Goal: Task Accomplishment & Management: Manage account settings

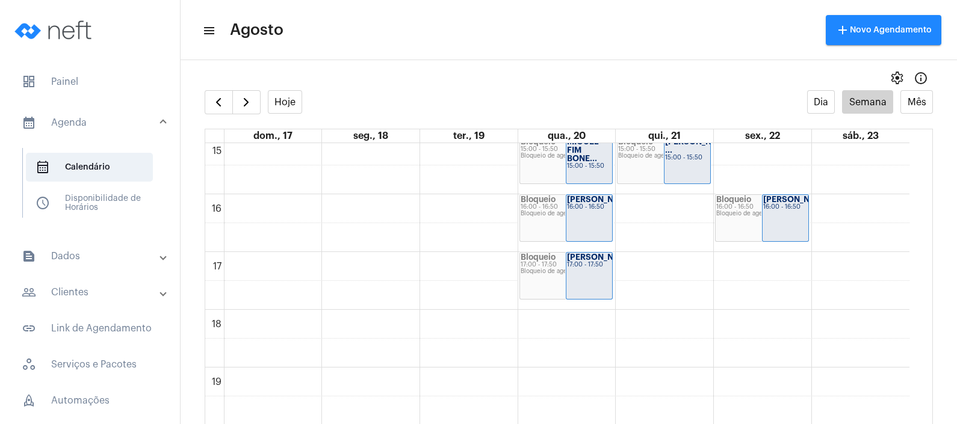
scroll to position [723, 0]
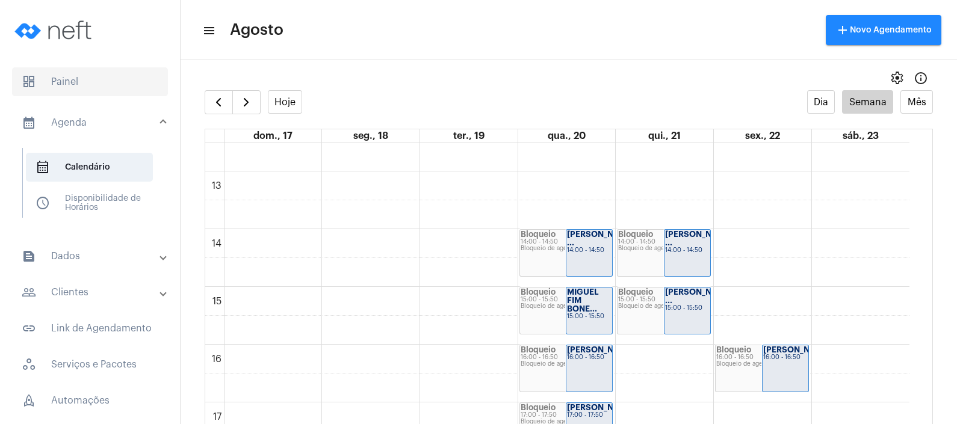
click at [79, 91] on span "dashboard Painel" at bounding box center [90, 81] width 156 height 29
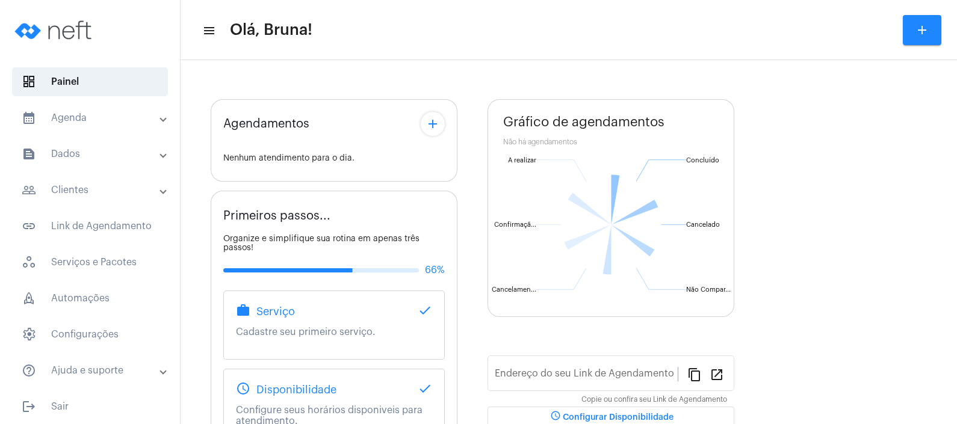
click at [88, 114] on mat-panel-title "calendar_month_outlined Agenda" at bounding box center [91, 118] width 139 height 14
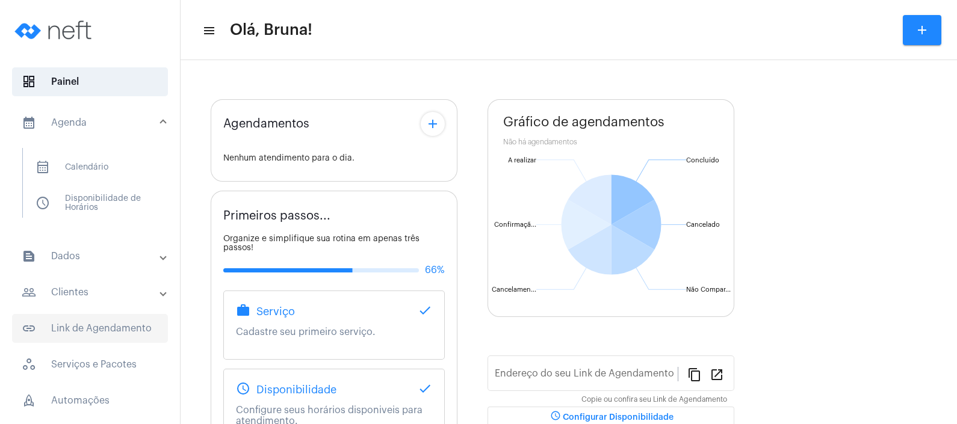
type input "[URL][DOMAIN_NAME]"
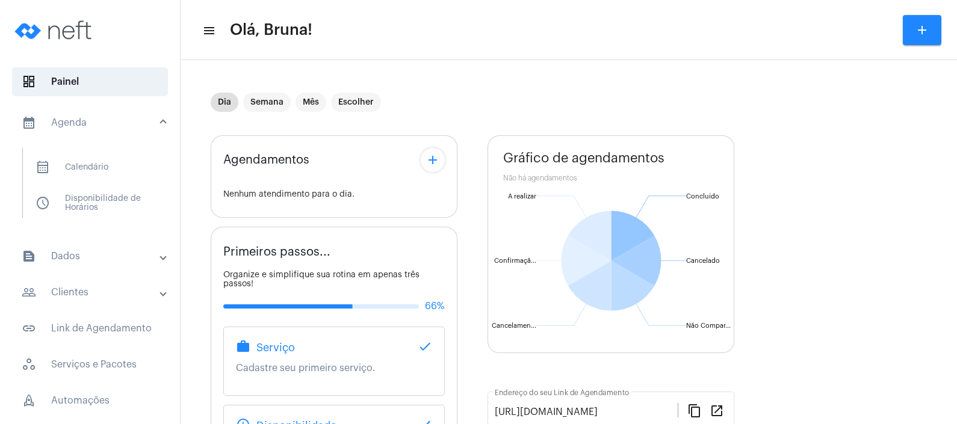
click at [76, 292] on mat-panel-title "people_outline Clientes" at bounding box center [91, 292] width 139 height 14
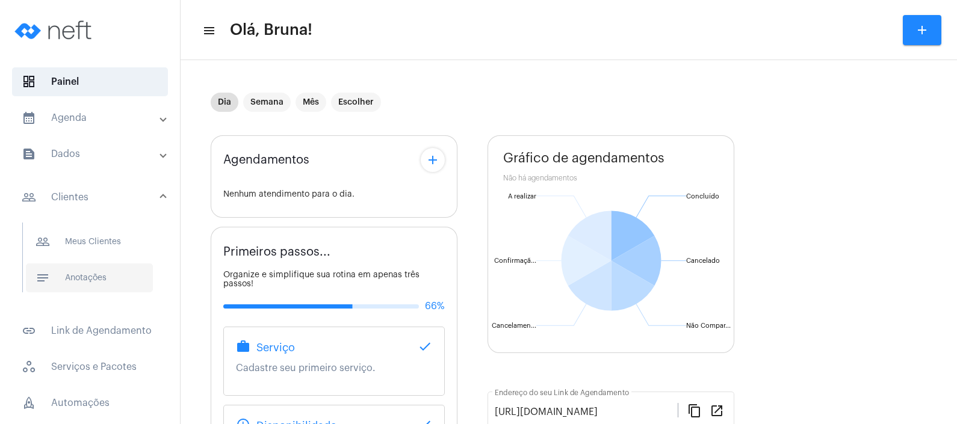
drag, startPoint x: 76, startPoint y: 292, endPoint x: 74, endPoint y: 279, distance: 13.4
click at [74, 279] on span "notes Anotações" at bounding box center [89, 278] width 127 height 29
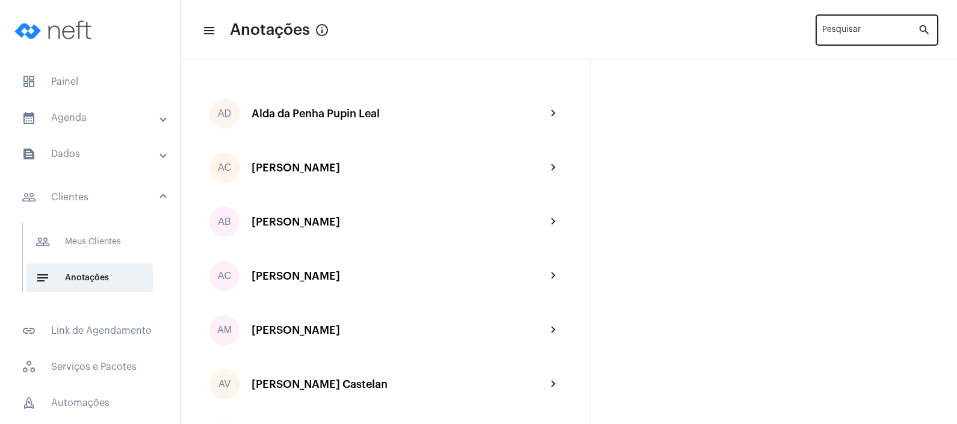
click at [854, 33] on input "Pesquisar" at bounding box center [870, 33] width 96 height 10
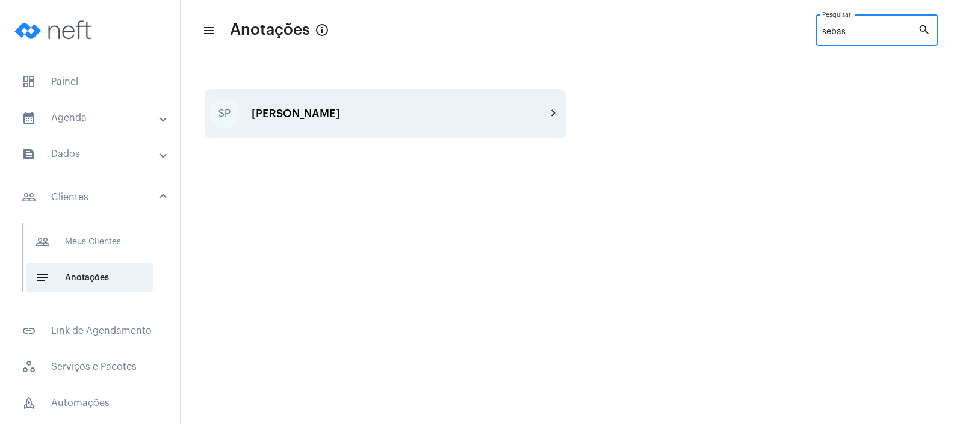
type input "sebas"
click at [315, 120] on div "SP [PERSON_NAME] chevron_right" at bounding box center [385, 113] width 361 height 49
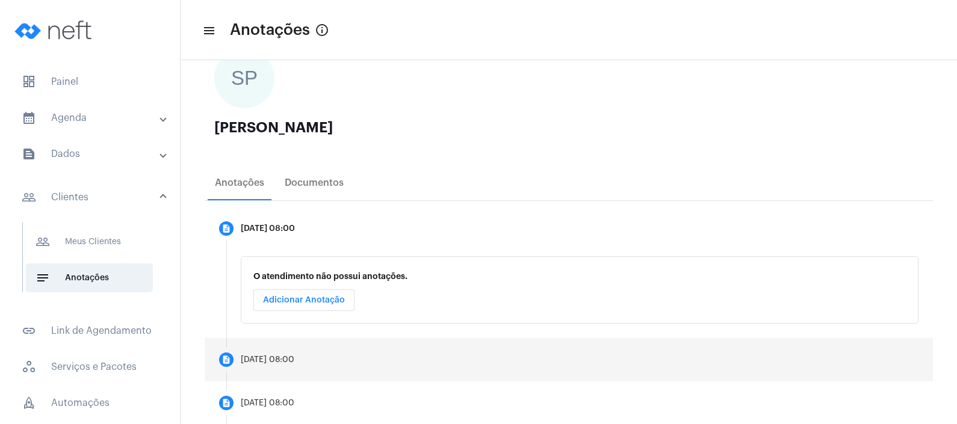
scroll to position [243, 0]
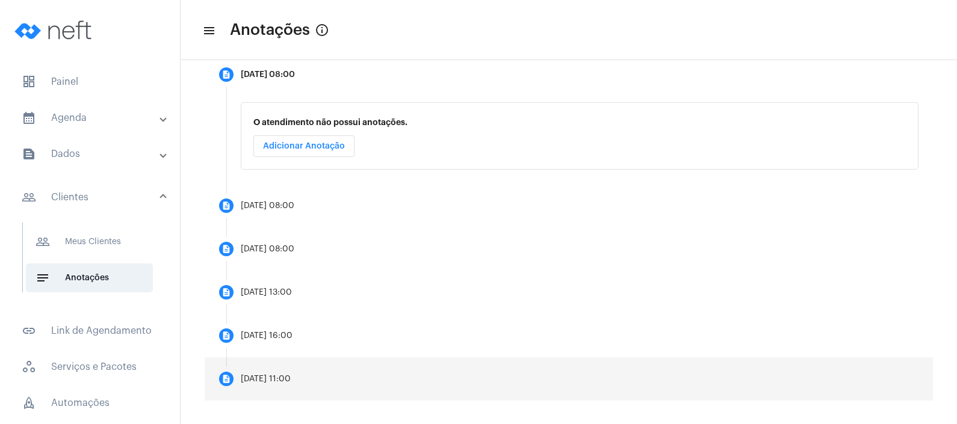
click at [291, 377] on div "[DATE] 11:00" at bounding box center [266, 379] width 50 height 9
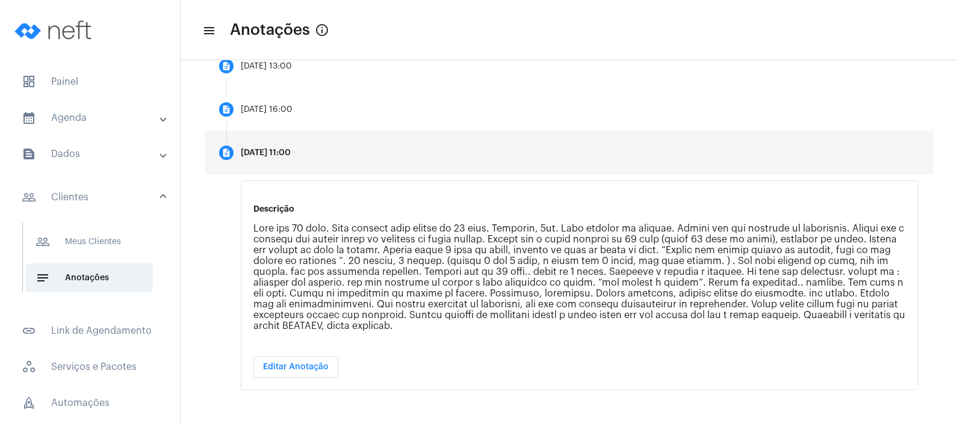
scroll to position [383, 0]
click at [43, 116] on mat-panel-title "calendar_month_outlined Agenda" at bounding box center [91, 118] width 139 height 14
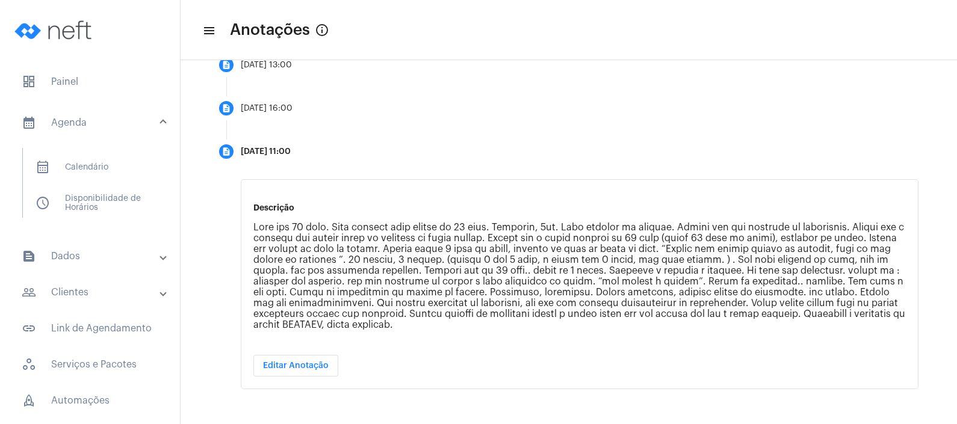
click at [69, 150] on mat-list "calendar_month_outlined Calendário schedule Disponibilidade de Horários" at bounding box center [98, 183] width 151 height 70
click at [71, 160] on span "calendar_month_outlined Calendário" at bounding box center [89, 167] width 127 height 29
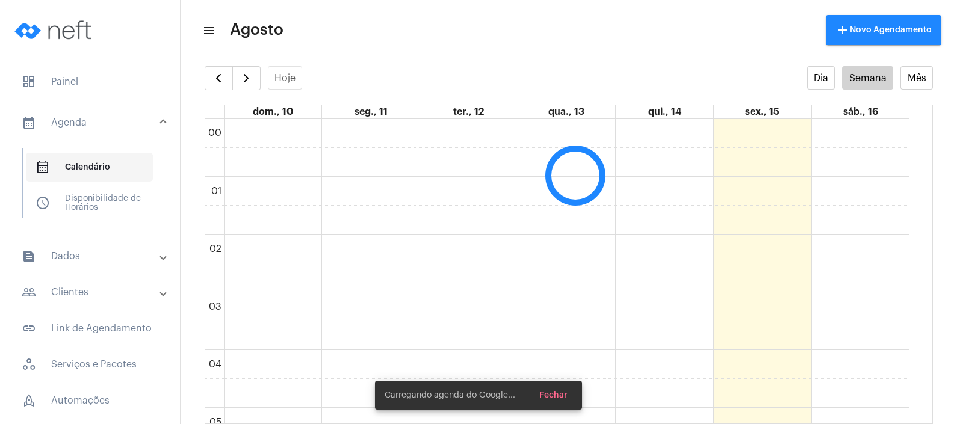
scroll to position [24, 0]
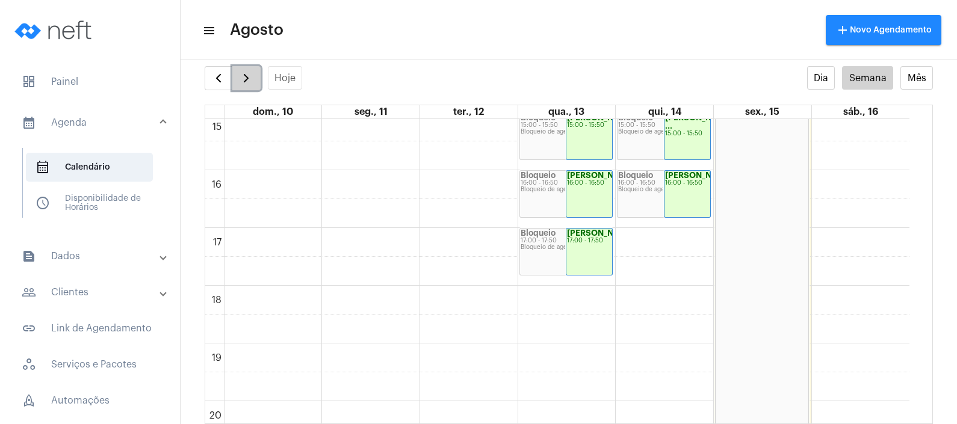
click at [244, 76] on span "button" at bounding box center [246, 78] width 14 height 14
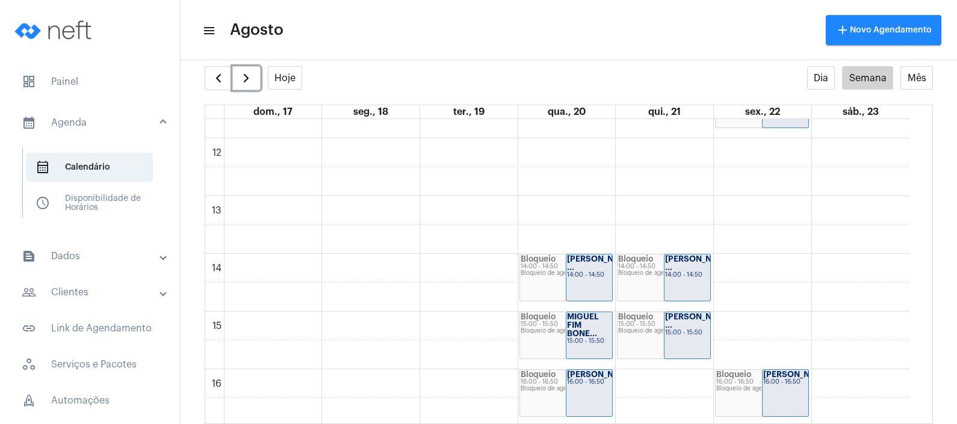
scroll to position [648, 0]
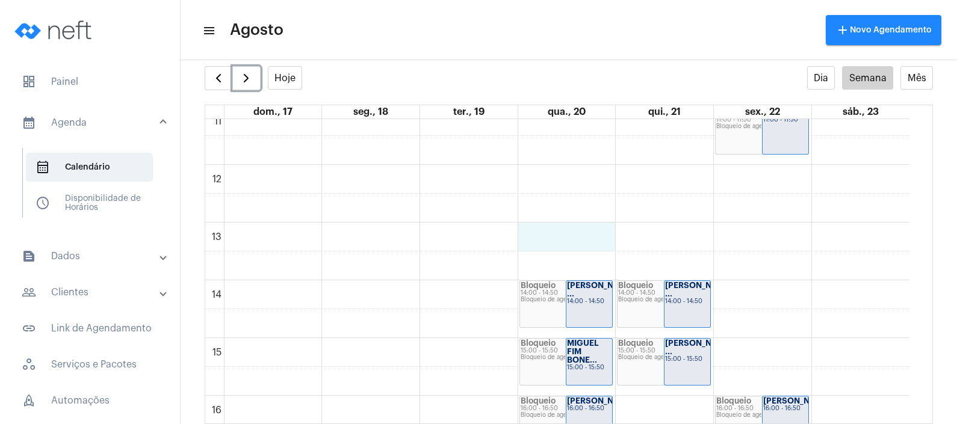
click at [563, 240] on div "00 01 02 03 04 05 06 07 08 09 10 11 12 13 14 15 16 17 18 19 20 21 22 23 Bloquei…" at bounding box center [557, 164] width 704 height 1387
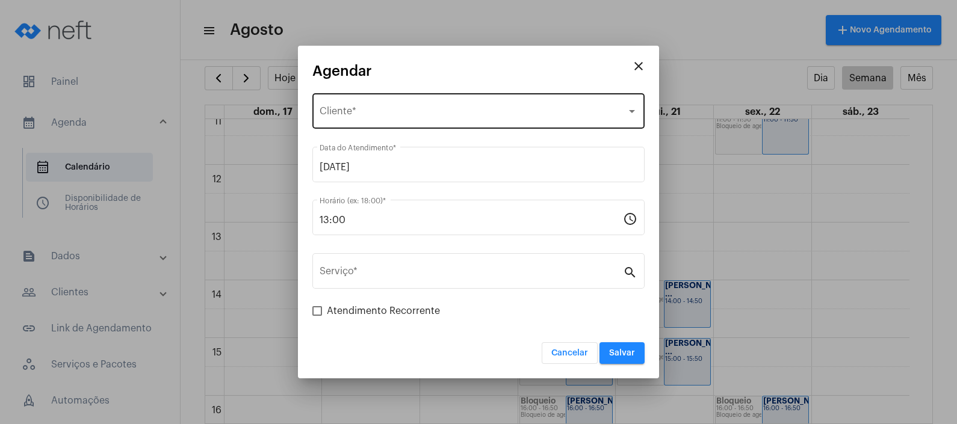
click at [417, 107] on div "Selecione o Cliente Cliente *" at bounding box center [479, 110] width 318 height 38
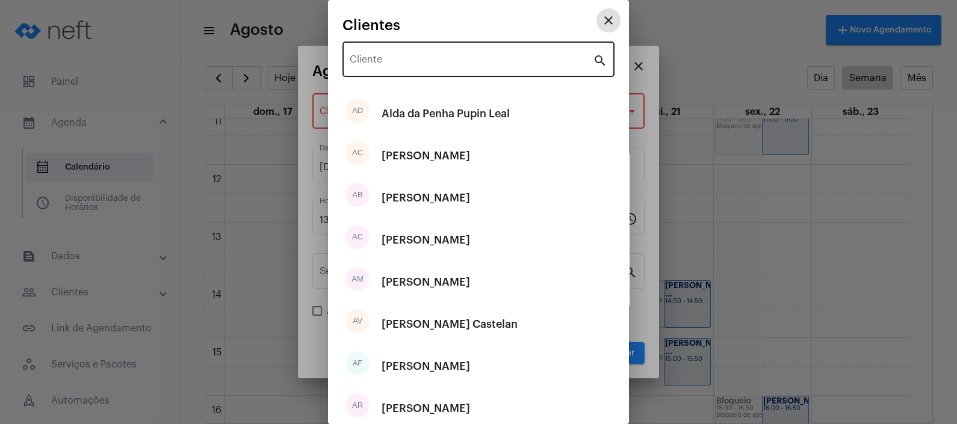
click at [435, 52] on div "Cliente" at bounding box center [471, 58] width 243 height 38
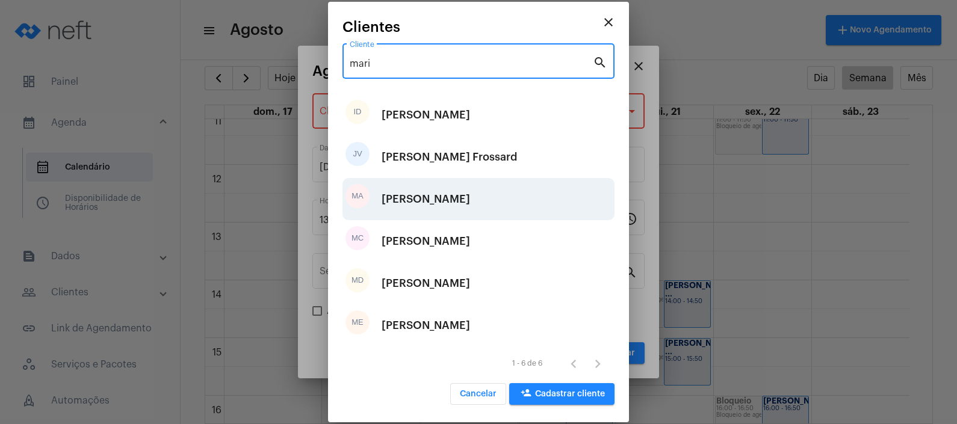
type input "mari"
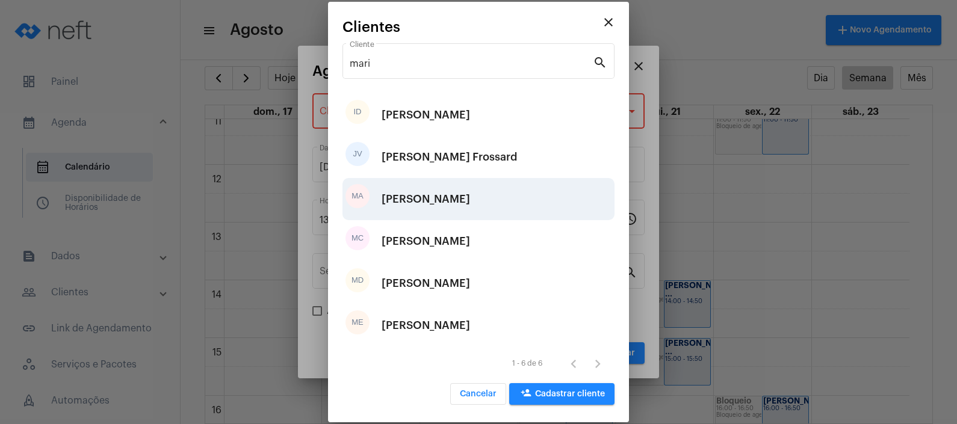
click at [468, 196] on div "[PERSON_NAME]" at bounding box center [426, 199] width 88 height 36
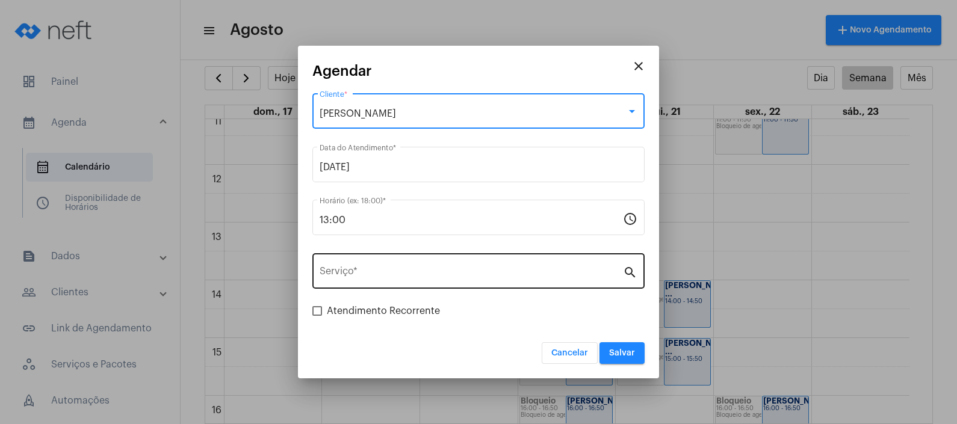
click at [451, 265] on div "Serviço *" at bounding box center [471, 270] width 303 height 38
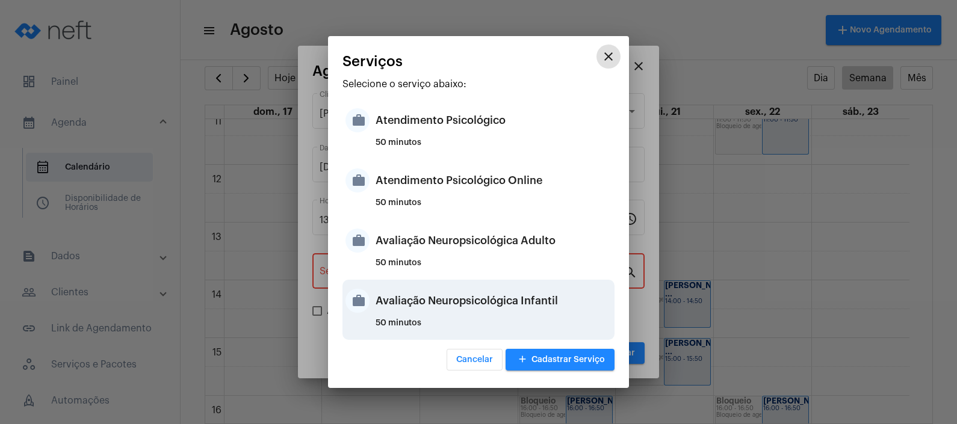
click at [467, 302] on div "Avaliação Neuropsicológica Infantil" at bounding box center [494, 301] width 236 height 36
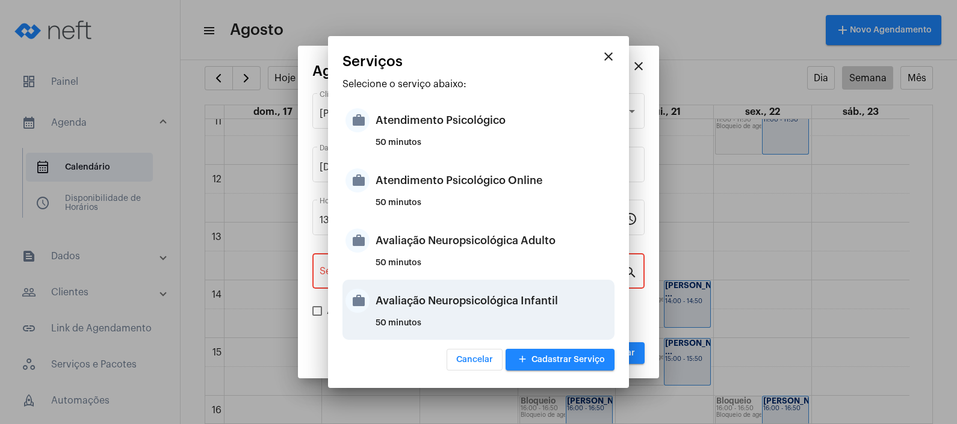
type input "Avaliação Neuropsicológica Infantil"
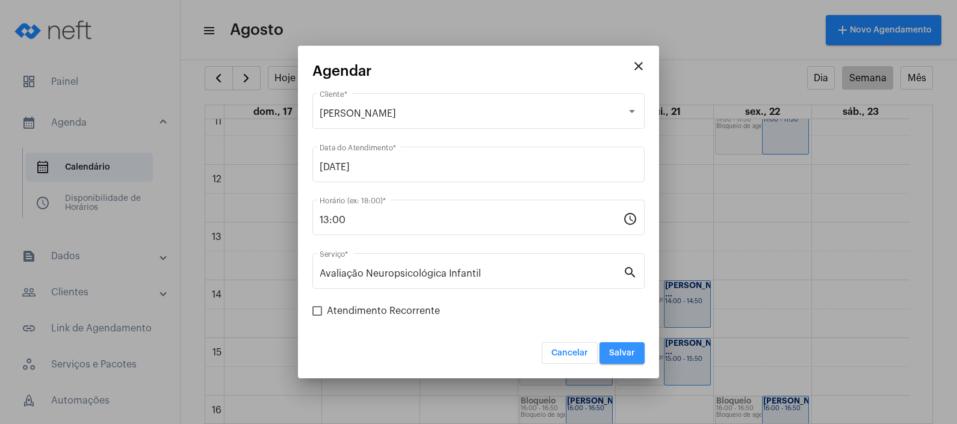
click at [619, 349] on button "Salvar" at bounding box center [622, 354] width 45 height 22
